Goal: Task Accomplishment & Management: Use online tool/utility

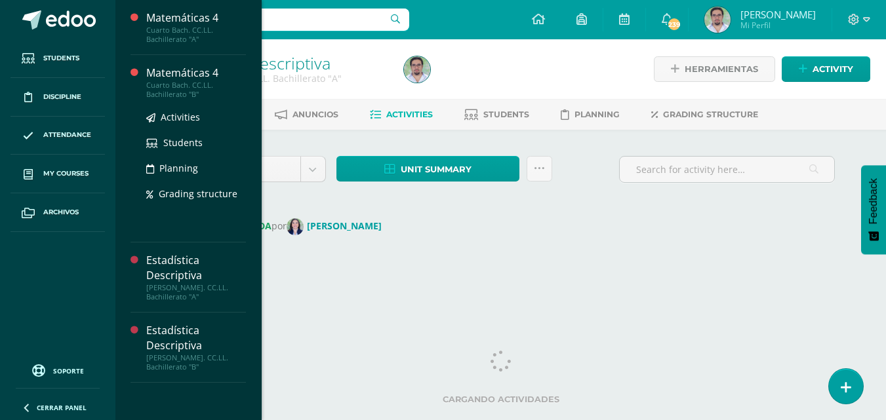
click at [246, 81] on div "Cuarto Bach. CC.LL. Bachillerato "B"" at bounding box center [196, 90] width 100 height 18
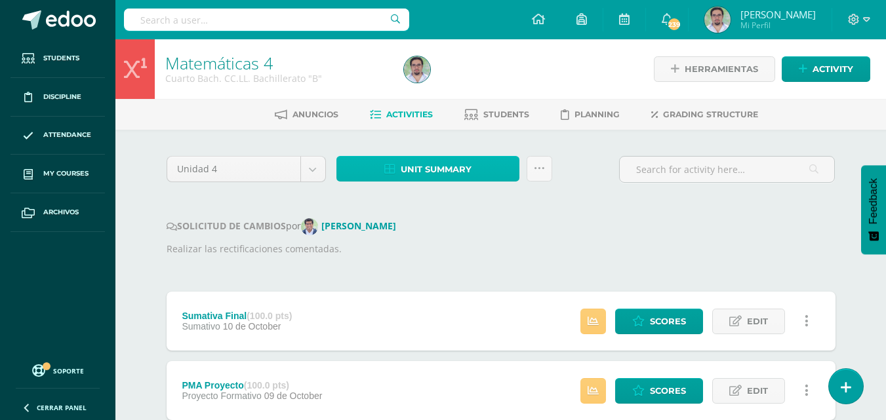
click at [460, 182] on span "Unit summary" at bounding box center [436, 169] width 71 height 24
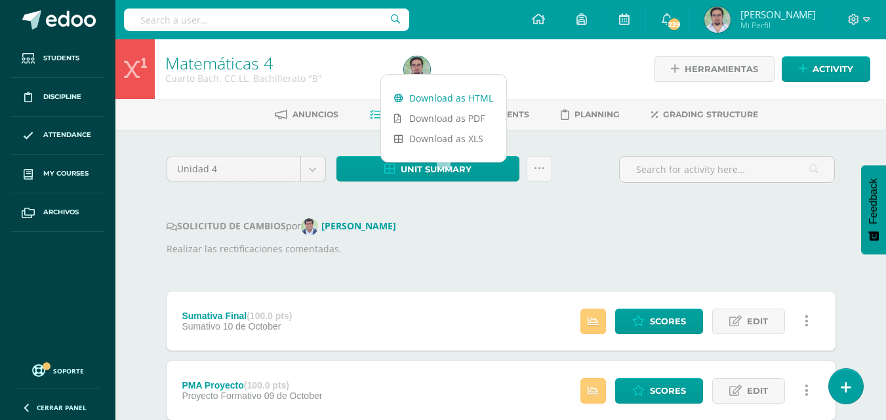
click at [438, 98] on link "Download as HTML" at bounding box center [443, 98] width 125 height 20
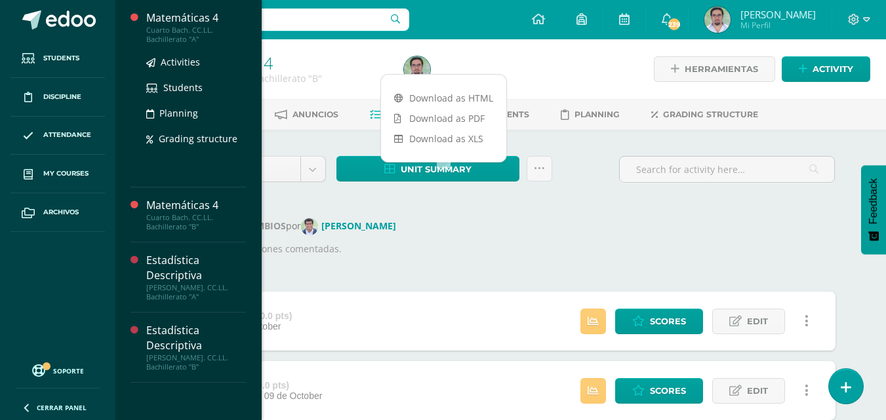
click at [243, 30] on div "Cuarto Bach. CC.LL. Bachillerato "A"" at bounding box center [196, 35] width 100 height 18
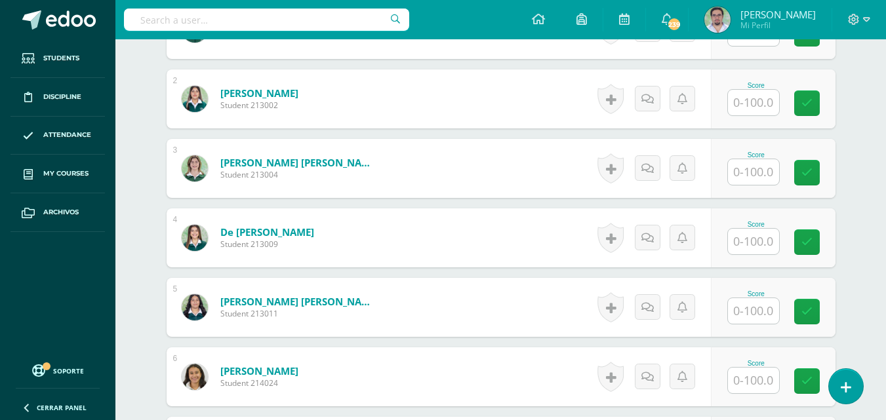
scroll to position [457, 0]
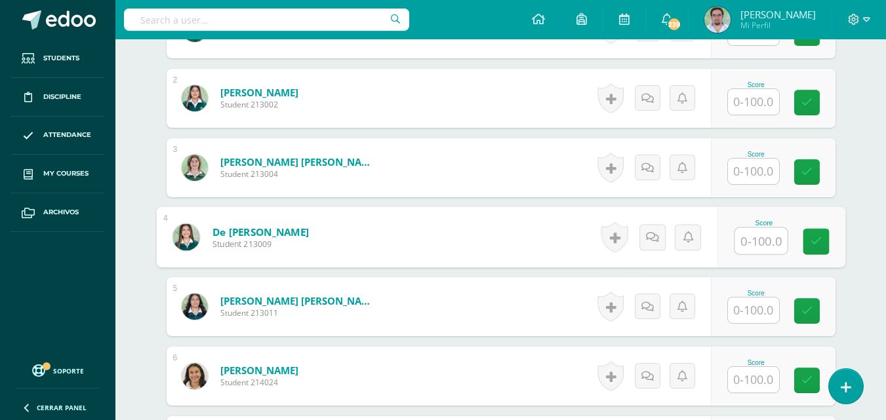
click at [764, 254] on input "text" at bounding box center [761, 241] width 52 height 26
type input "17"
click at [822, 247] on icon at bounding box center [816, 240] width 12 height 11
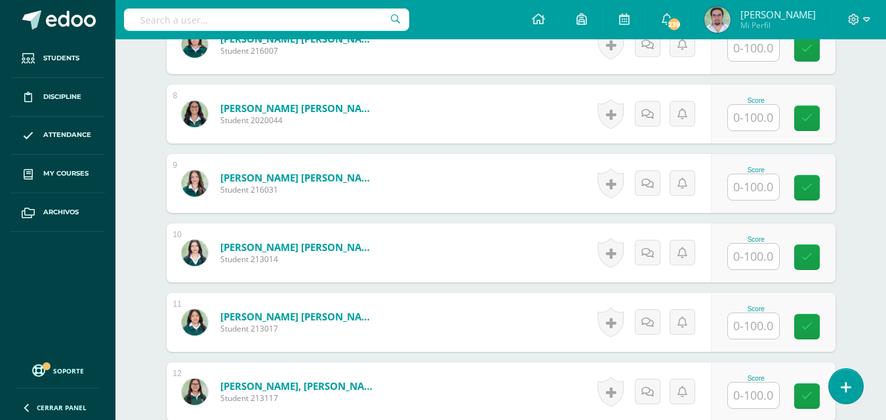
scroll to position [860, 0]
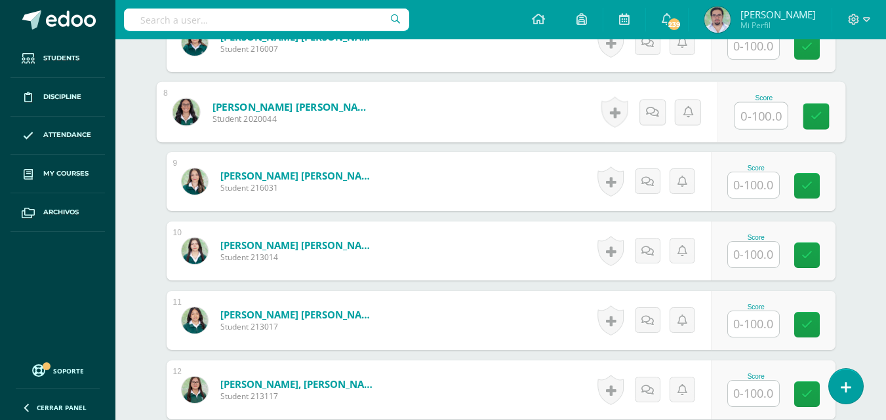
click at [746, 129] on input "text" at bounding box center [761, 116] width 52 height 26
type input "100"
click at [822, 122] on icon at bounding box center [816, 116] width 12 height 11
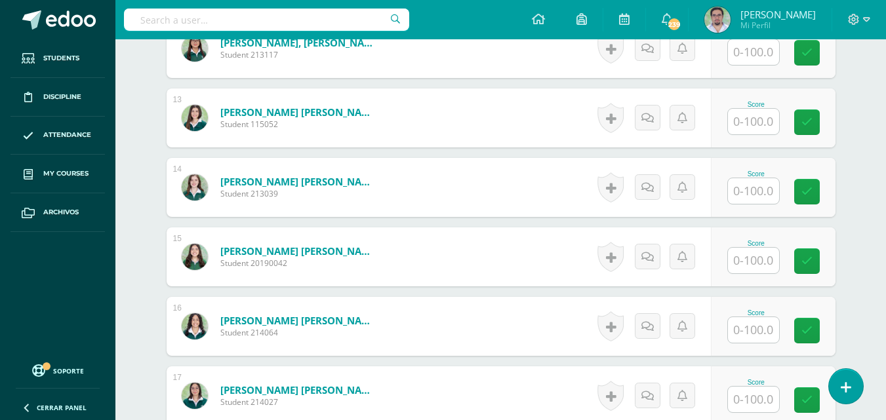
scroll to position [1203, 0]
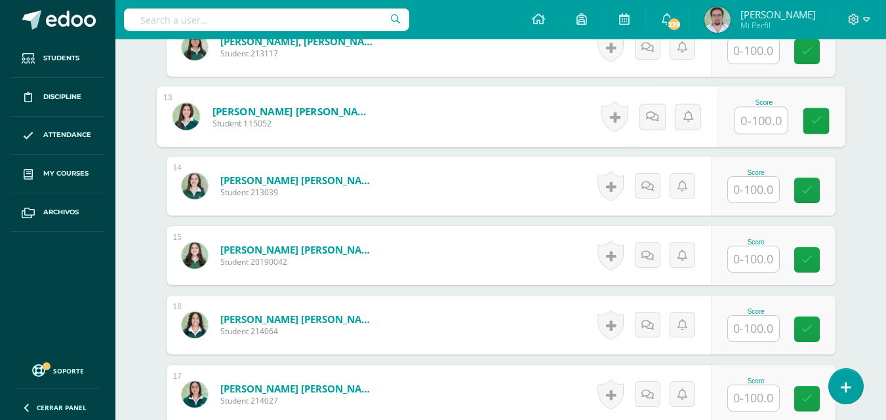
click at [754, 134] on input "text" at bounding box center [761, 121] width 52 height 26
type input "75"
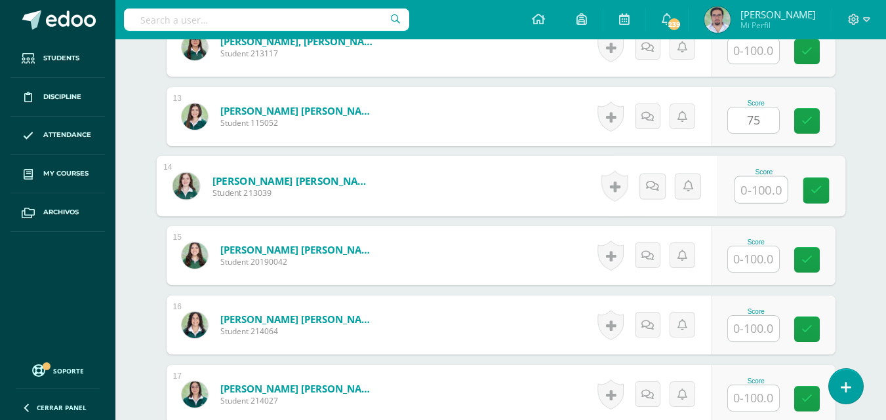
click at [759, 203] on input "text" at bounding box center [761, 190] width 52 height 26
type input "92"
click at [817, 204] on link at bounding box center [816, 191] width 26 height 26
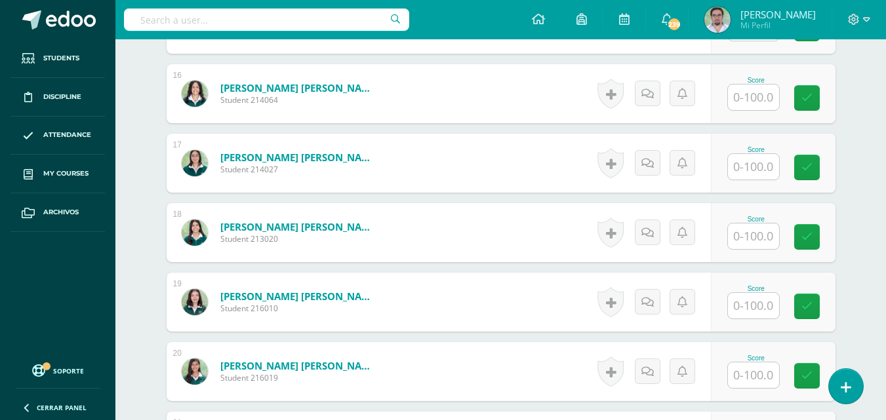
scroll to position [1415, 0]
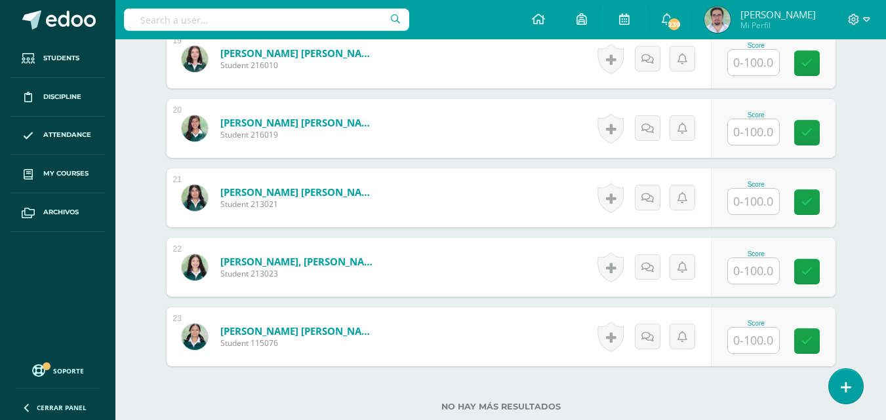
scroll to position [1679, 0]
click at [769, 144] on input "text" at bounding box center [753, 132] width 51 height 26
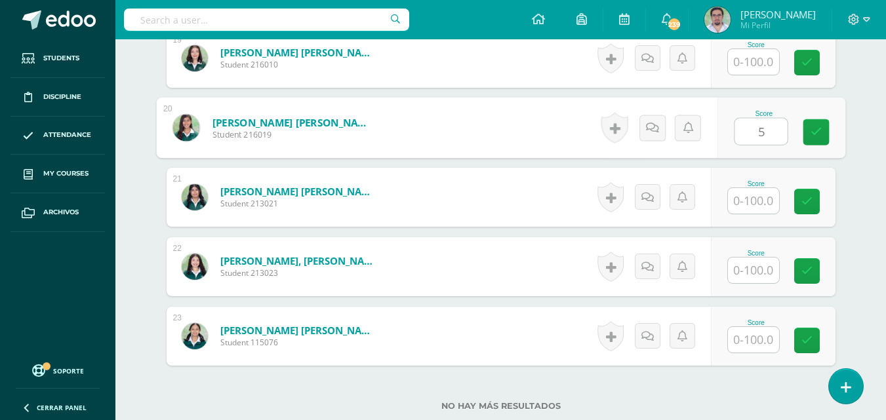
type input "50"
click at [822, 138] on icon at bounding box center [816, 132] width 12 height 11
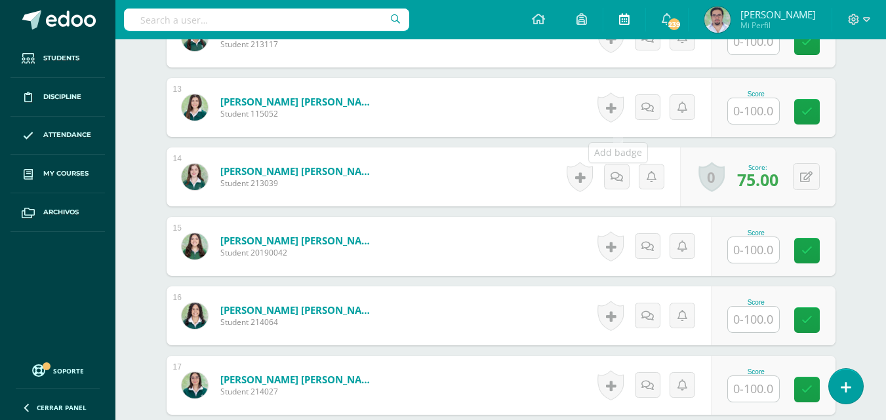
scroll to position [1202, 0]
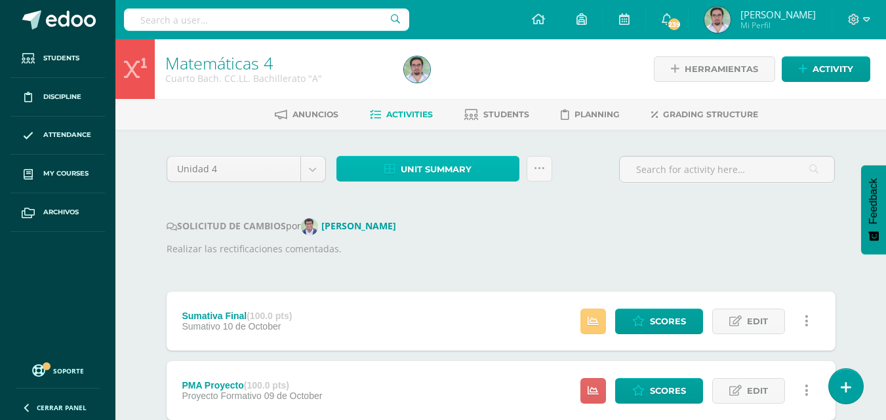
click at [441, 182] on span "Unit summary" at bounding box center [436, 169] width 71 height 24
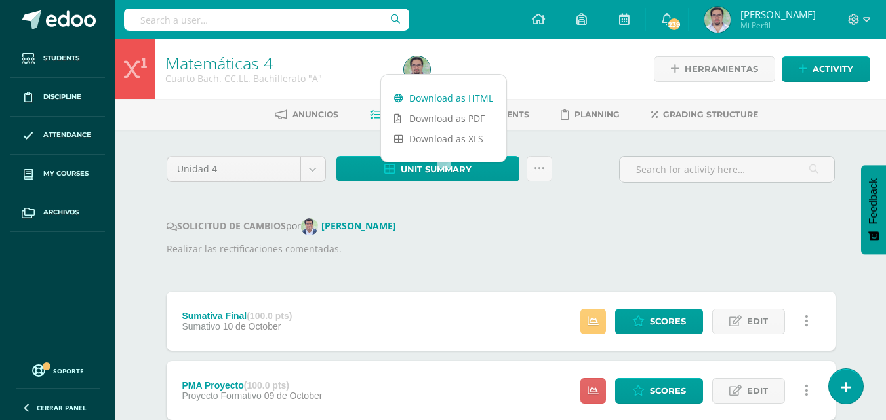
click at [455, 99] on link "Download as HTML" at bounding box center [443, 98] width 125 height 20
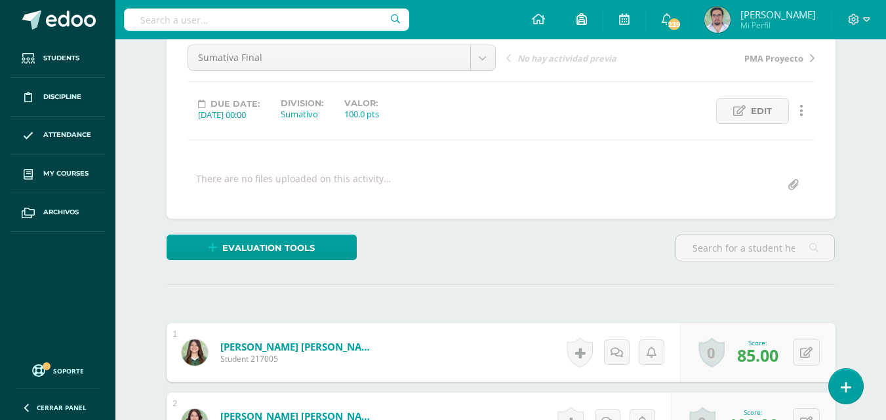
scroll to position [61, 0]
